Goal: Task Accomplishment & Management: Use online tool/utility

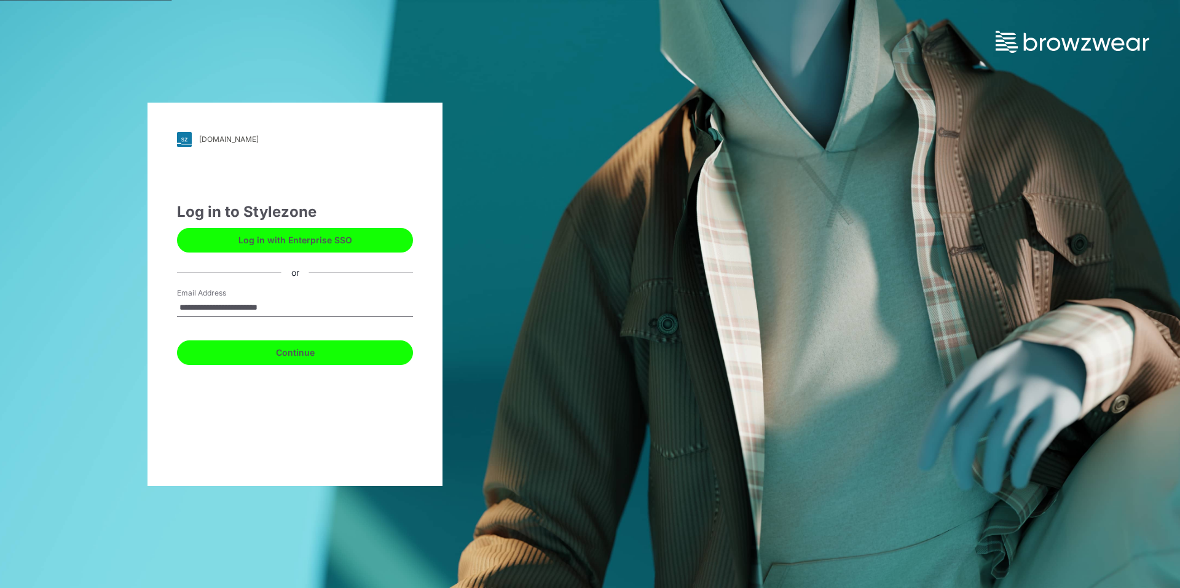
click at [309, 352] on button "Continue" at bounding box center [295, 353] width 236 height 25
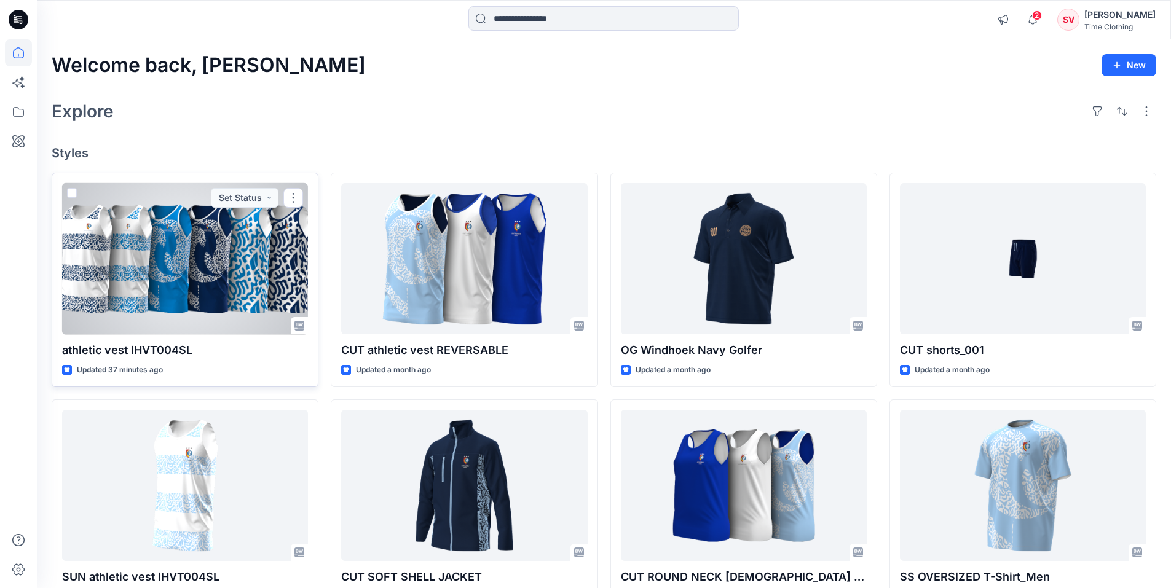
click at [191, 283] on div at bounding box center [185, 259] width 246 height 152
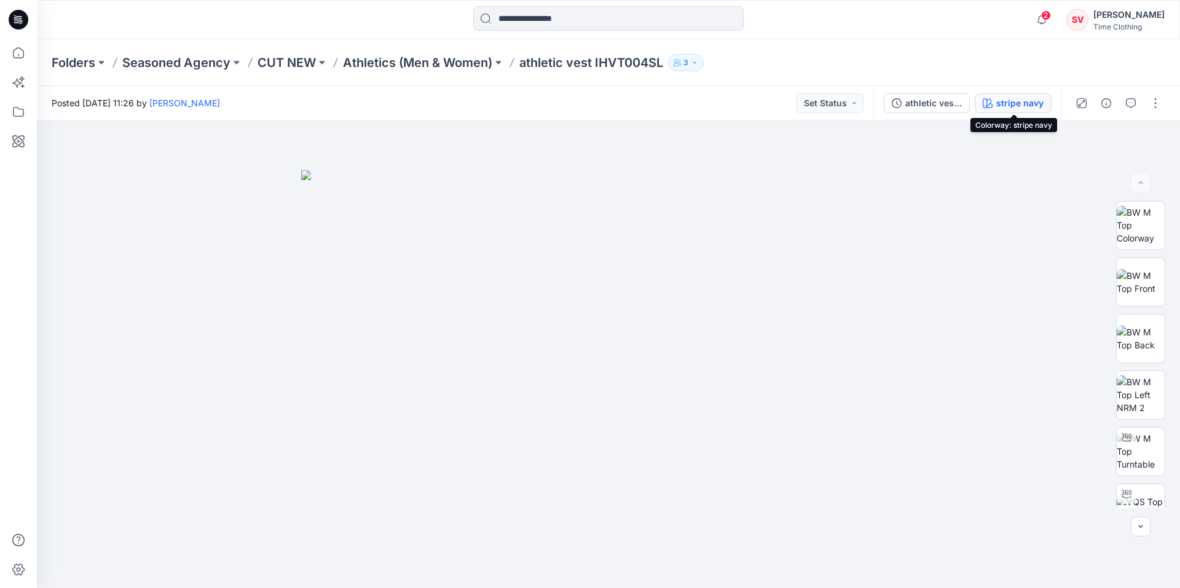
click at [1023, 106] on div "stripe navy" at bounding box center [1019, 104] width 47 height 14
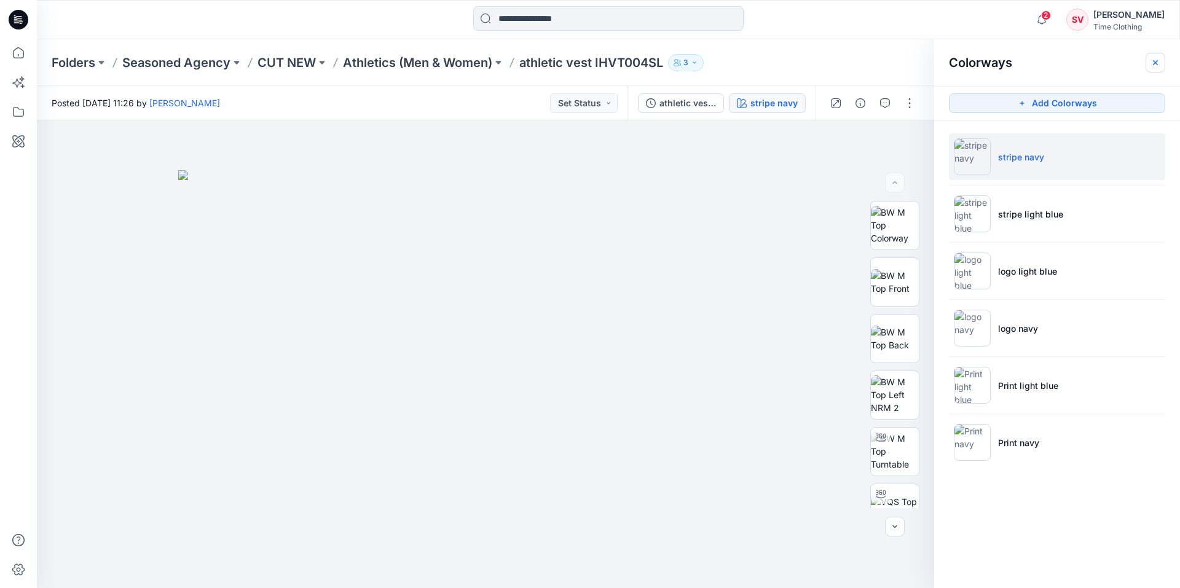
click at [1150, 64] on button "button" at bounding box center [1156, 63] width 20 height 20
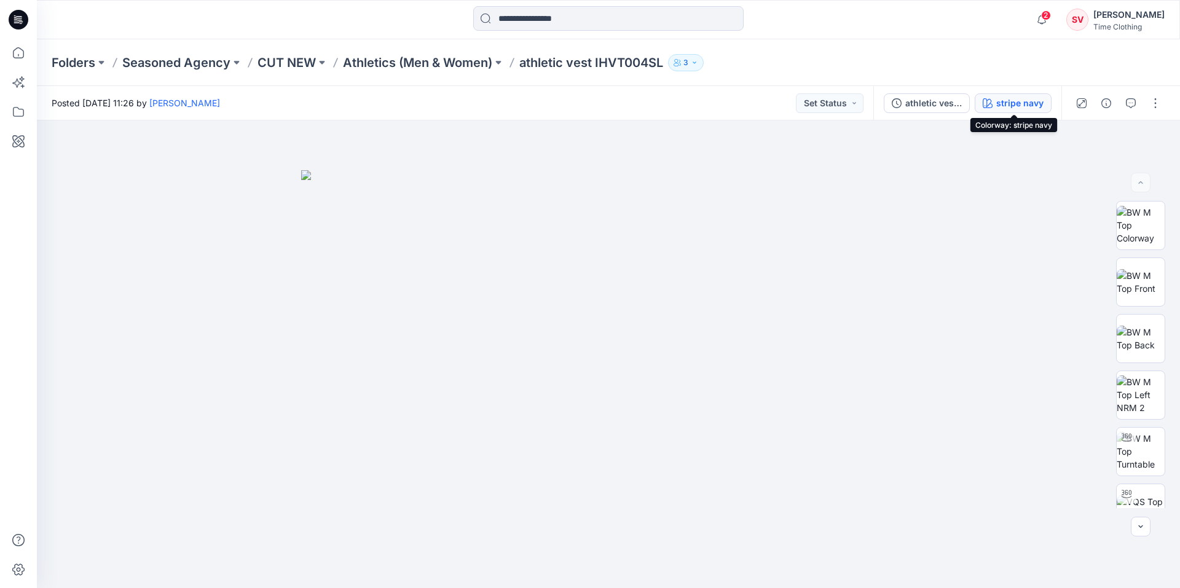
click at [1033, 109] on div "stripe navy" at bounding box center [1019, 104] width 47 height 14
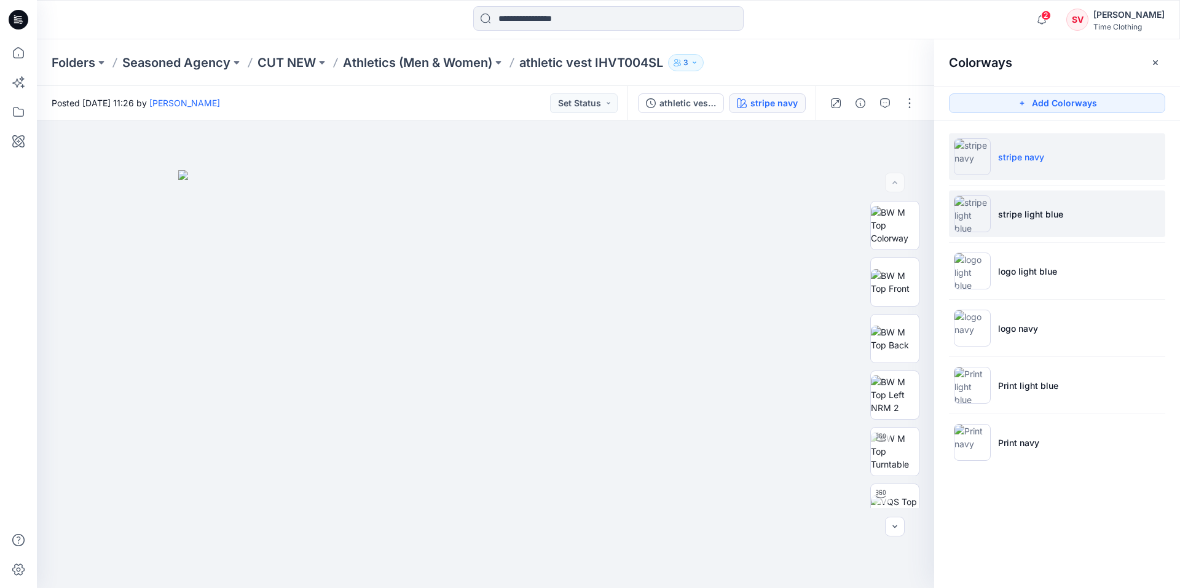
click at [1061, 224] on li "stripe light blue" at bounding box center [1057, 214] width 216 height 47
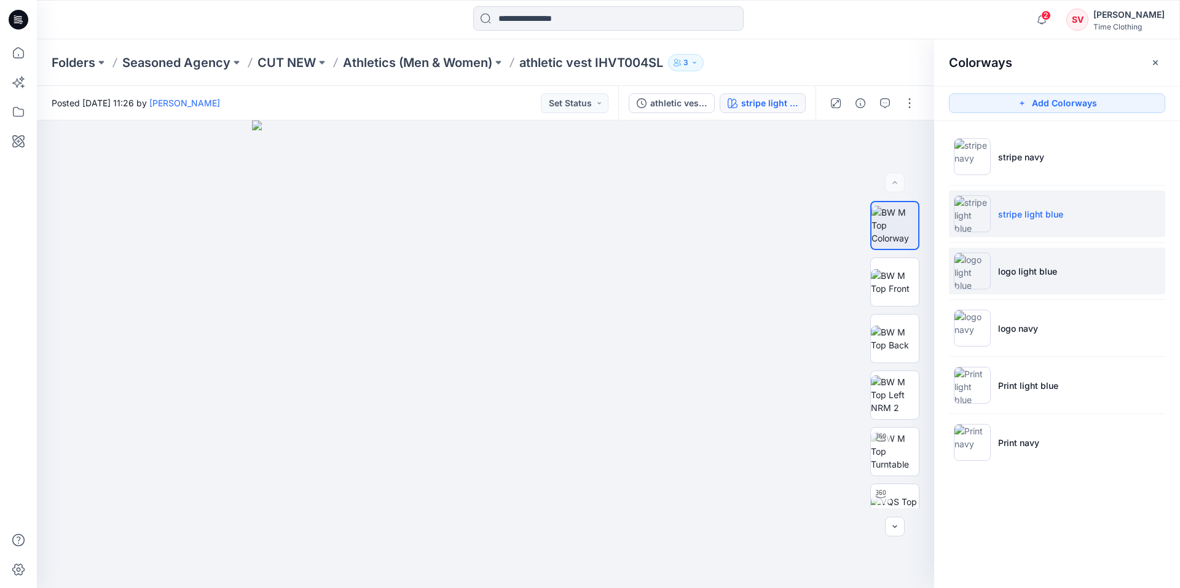
click at [1062, 269] on li "logo light blue" at bounding box center [1057, 271] width 216 height 47
click at [1159, 66] on icon "button" at bounding box center [1156, 63] width 10 height 10
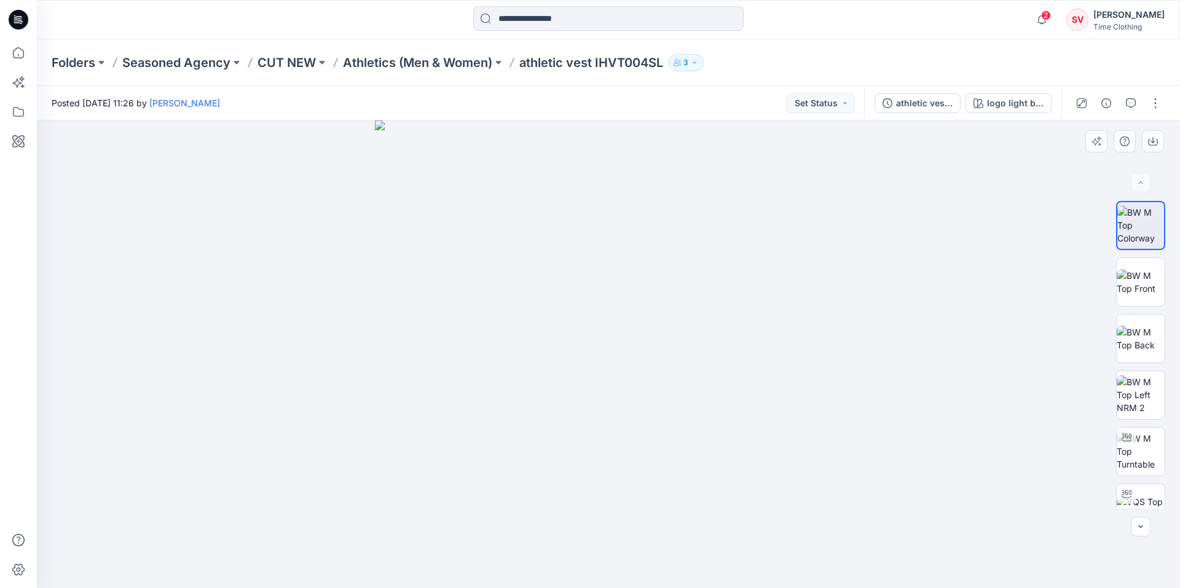
drag, startPoint x: 1180, startPoint y: 365, endPoint x: 1179, endPoint y: 320, distance: 44.9
